Goal: Task Accomplishment & Management: Manage account settings

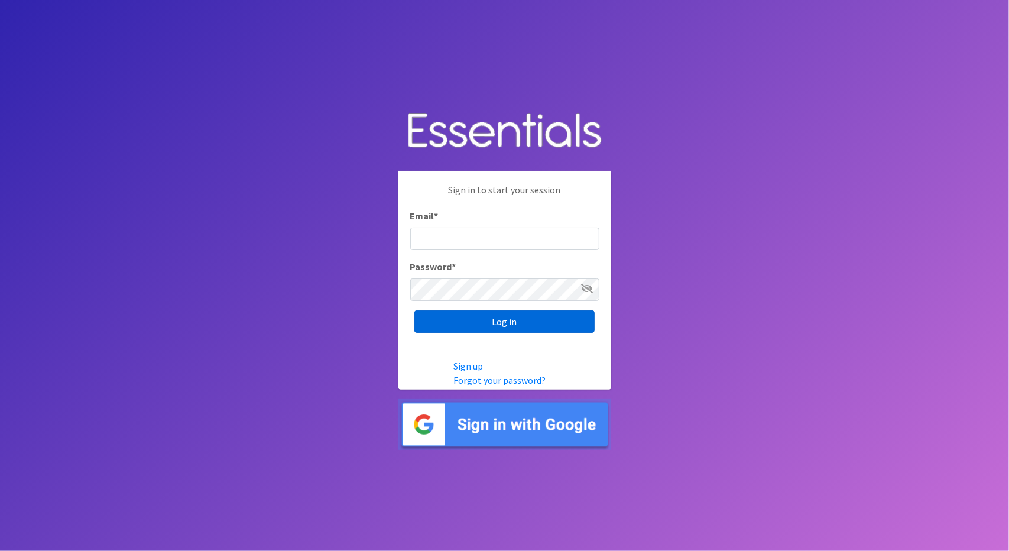
type input "[EMAIL_ADDRESS][DOMAIN_NAME]"
click at [485, 320] on input "Log in" at bounding box center [504, 321] width 180 height 22
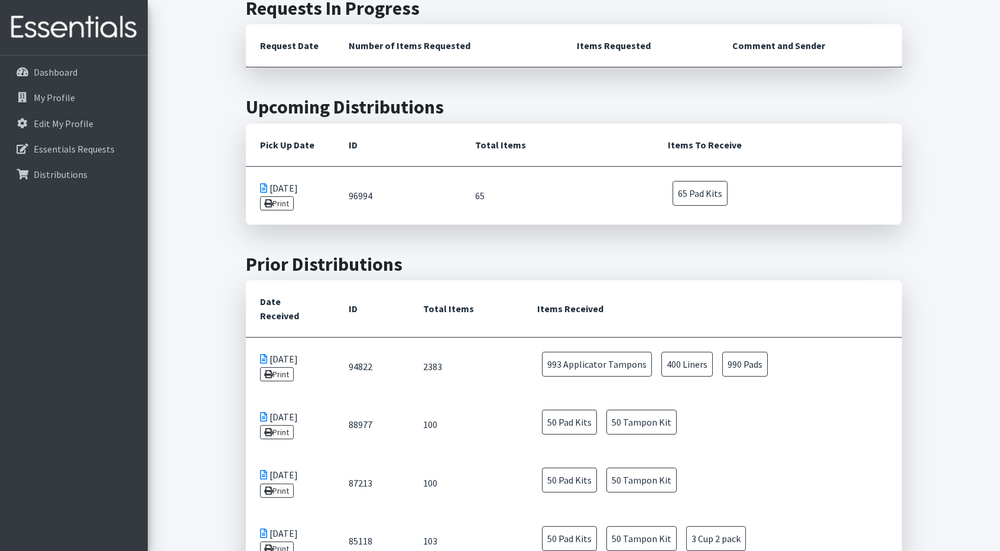
scroll to position [313, 0]
click at [281, 203] on link "Print" at bounding box center [277, 204] width 34 height 14
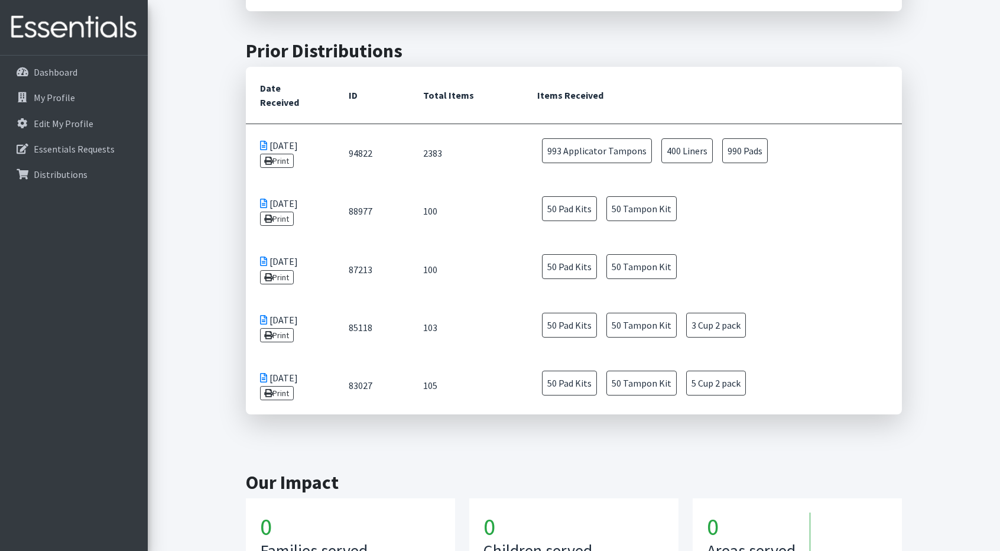
scroll to position [656, 0]
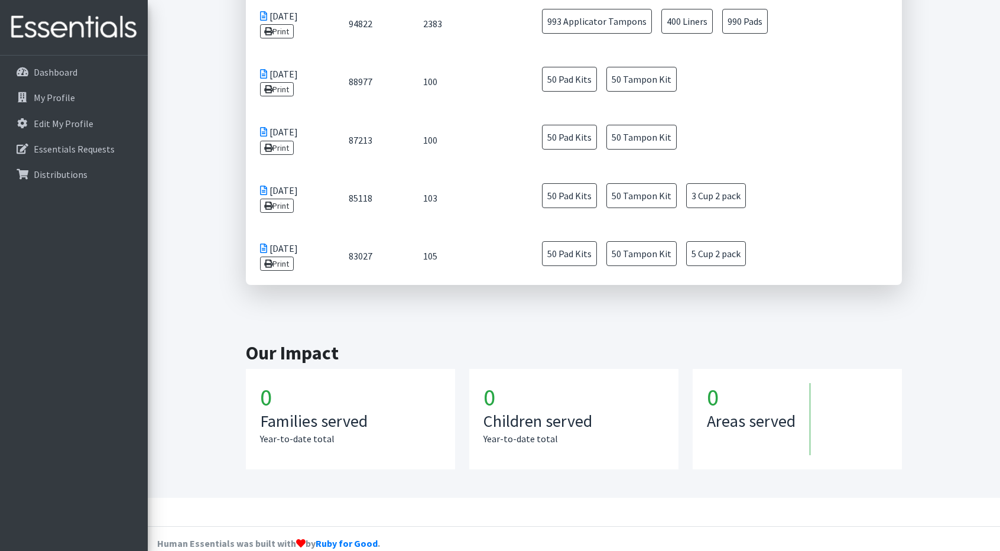
click at [283, 388] on h1 "0" at bounding box center [350, 397] width 181 height 28
click at [87, 103] on link "My Profile" at bounding box center [74, 98] width 138 height 24
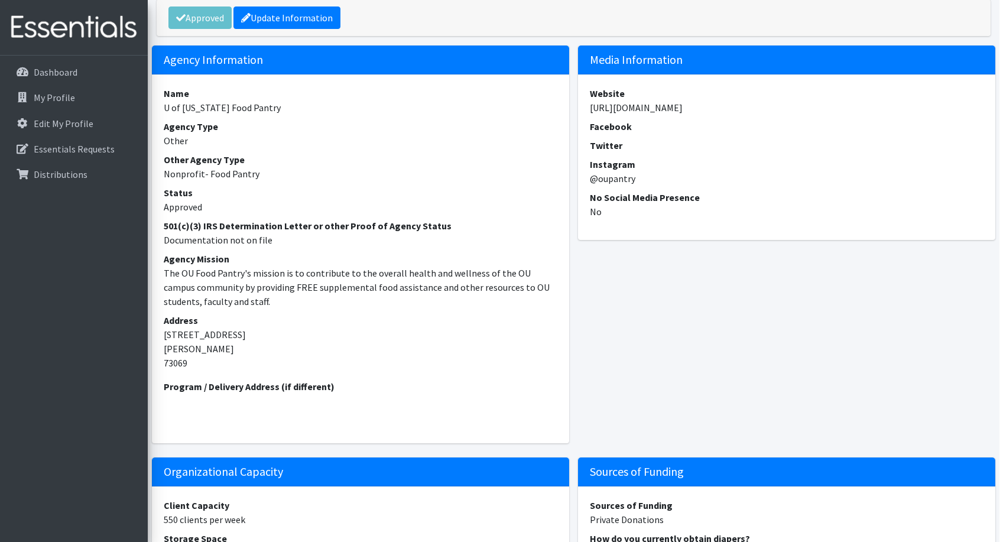
scroll to position [0, 1]
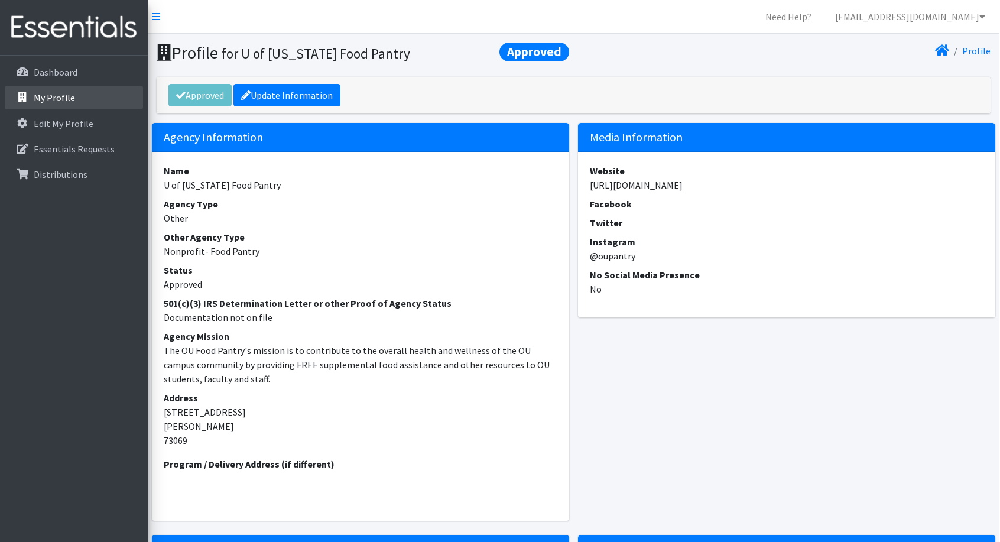
click at [72, 96] on p "My Profile" at bounding box center [54, 98] width 41 height 12
click at [66, 89] on link "My Profile" at bounding box center [74, 98] width 138 height 24
